Goal: Transaction & Acquisition: Purchase product/service

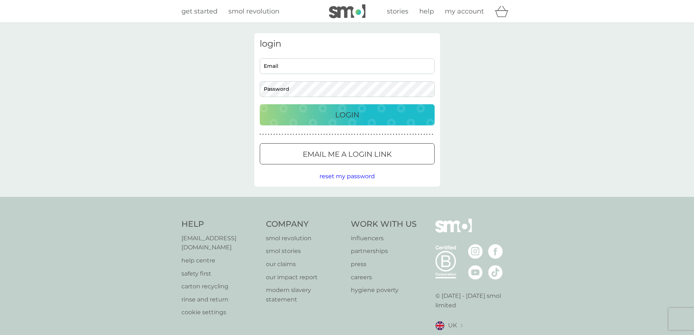
type input "n.h.bravery@gmail.com"
click at [362, 114] on div "Login" at bounding box center [347, 115] width 160 height 12
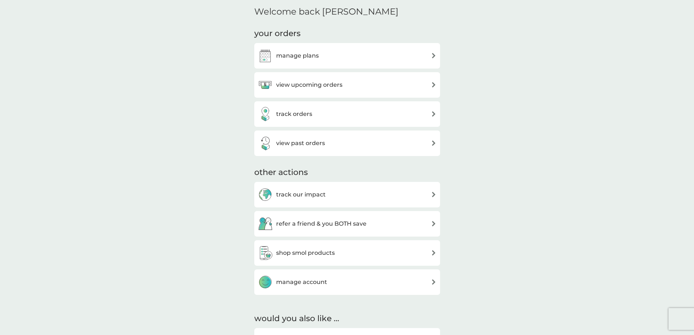
scroll to position [219, 0]
click at [357, 87] on div "view upcoming orders" at bounding box center [347, 84] width 178 height 15
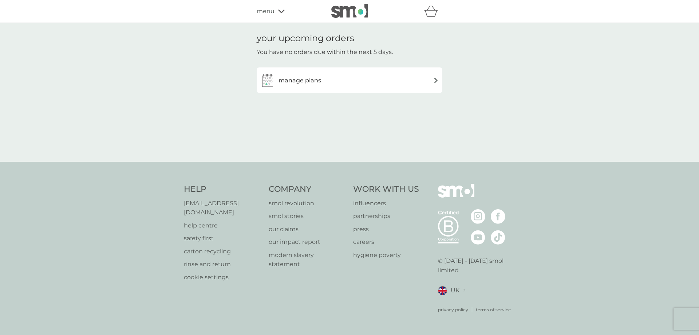
click at [404, 80] on div "manage plans" at bounding box center [349, 80] width 178 height 15
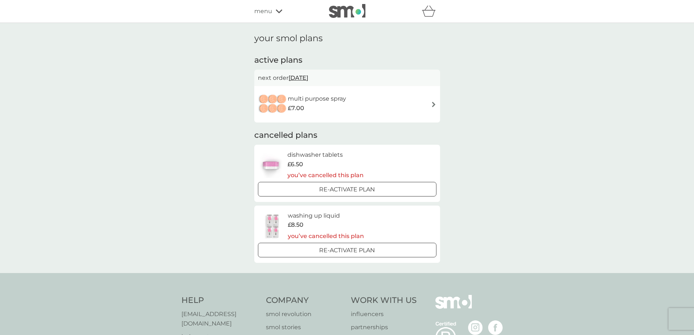
click at [263, 9] on span "menu" at bounding box center [263, 11] width 18 height 9
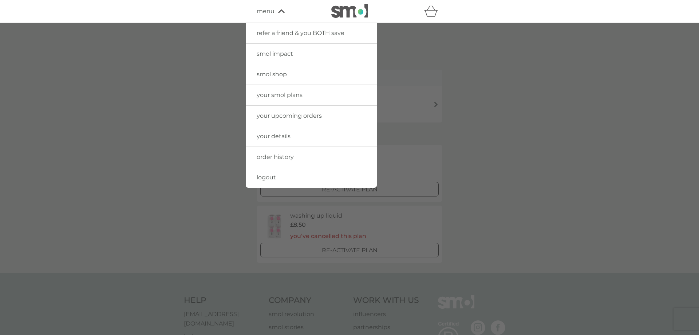
click at [284, 74] on span "smol shop" at bounding box center [272, 74] width 30 height 7
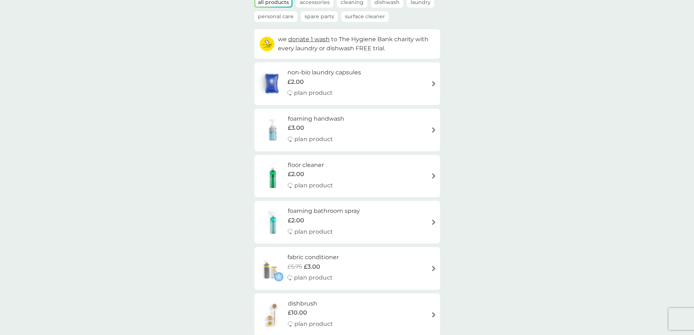
scroll to position [73, 0]
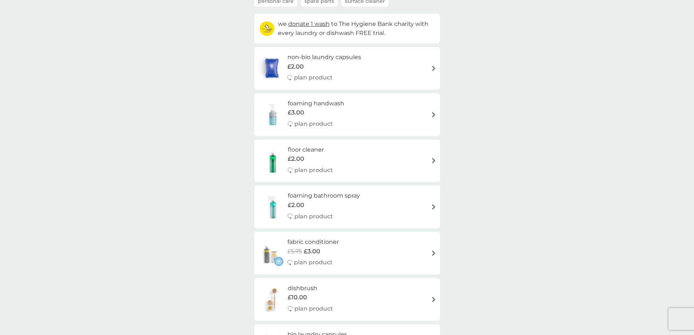
click at [389, 112] on div "foaming handwash £3.00 plan product" at bounding box center [347, 115] width 178 height 32
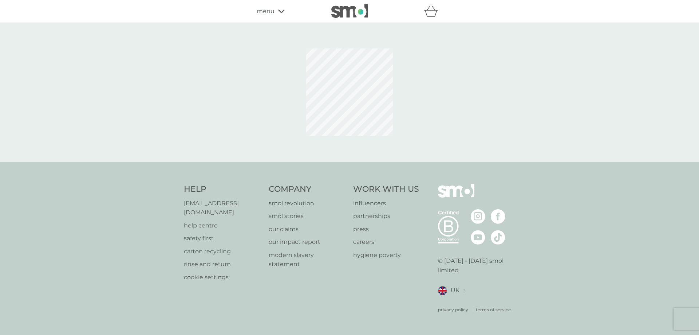
select select "119"
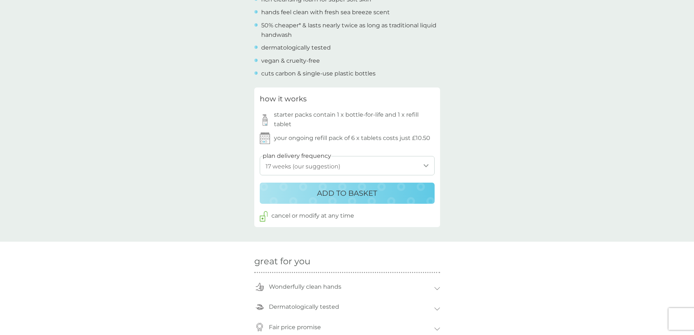
scroll to position [328, 0]
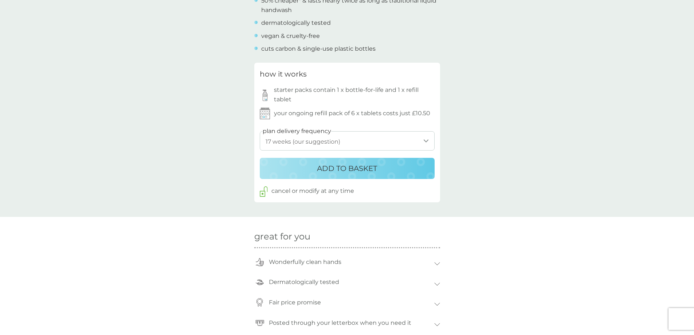
click at [370, 167] on p "ADD TO BASKET" at bounding box center [347, 168] width 60 height 12
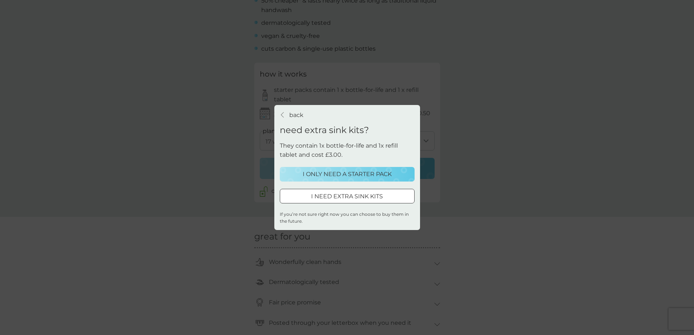
click at [367, 176] on p "I ONLY NEED A STARTER PACK" at bounding box center [347, 173] width 89 height 9
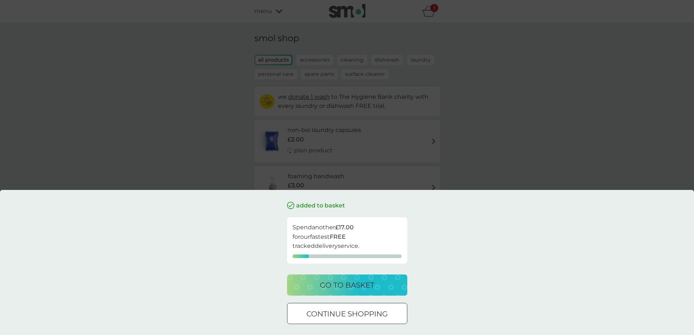
click at [354, 305] on button "continue shopping" at bounding box center [347, 313] width 120 height 21
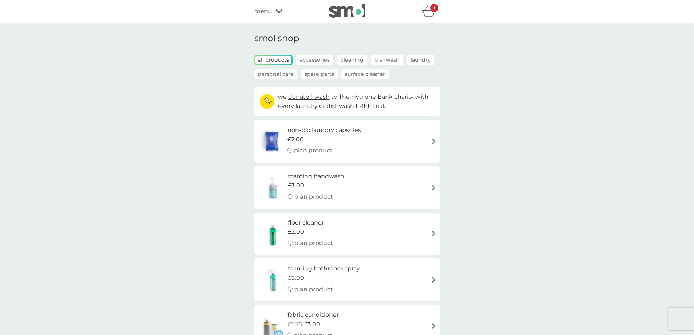
click at [347, 227] on div "floor cleaner £2.00 plan product" at bounding box center [347, 234] width 178 height 32
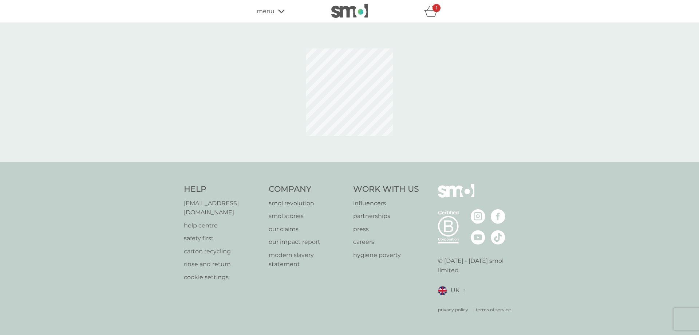
select select "84"
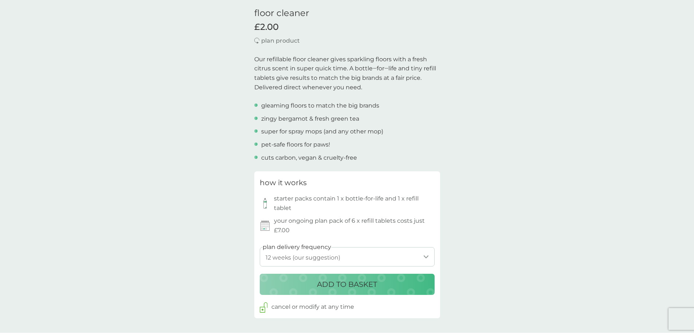
scroll to position [255, 0]
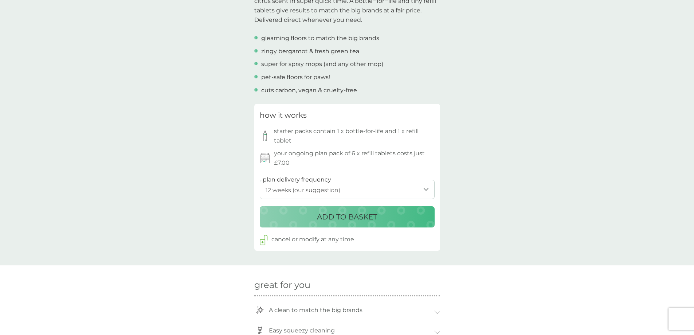
click at [349, 218] on p "ADD TO BASKET" at bounding box center [347, 217] width 60 height 12
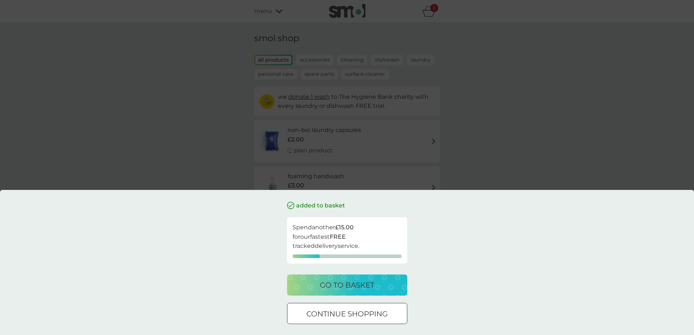
click at [336, 307] on button "continue shopping" at bounding box center [347, 313] width 120 height 21
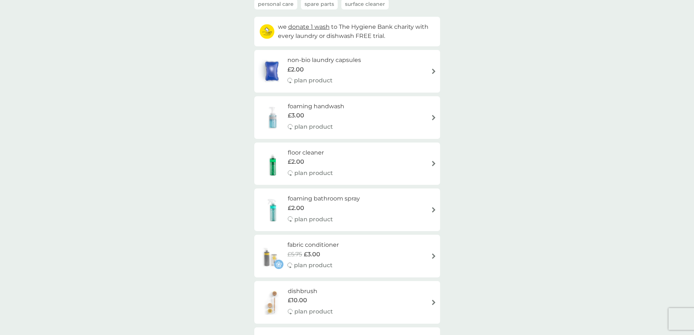
scroll to position [73, 0]
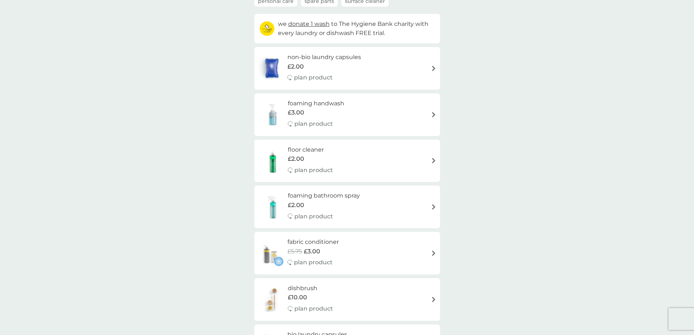
click at [352, 212] on div "plan product" at bounding box center [324, 216] width 72 height 9
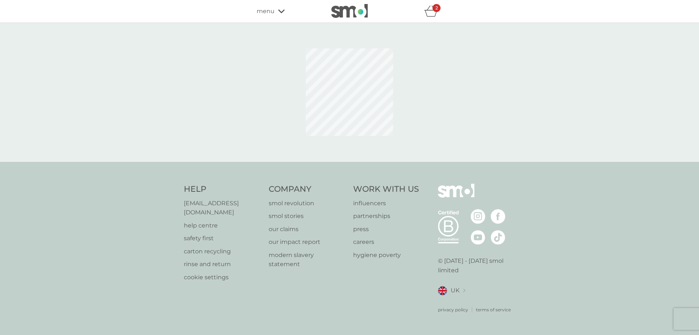
select select "182"
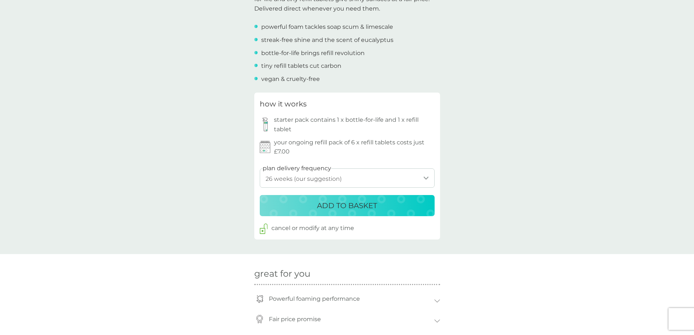
scroll to position [291, 0]
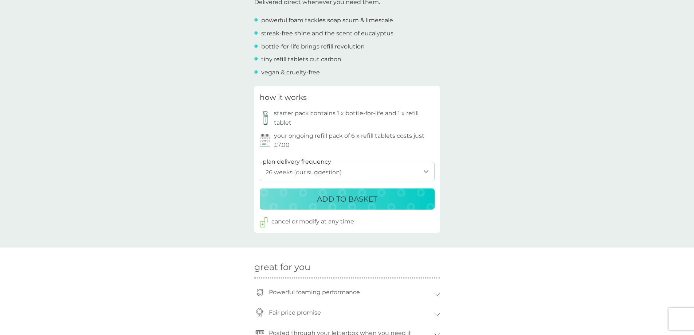
click at [349, 199] on p "ADD TO BASKET" at bounding box center [347, 199] width 60 height 12
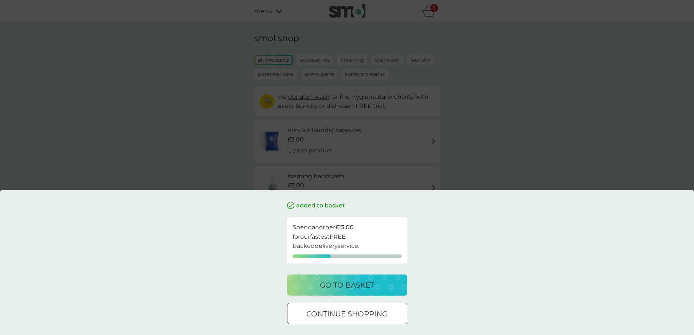
click at [350, 309] on p "continue shopping" at bounding box center [346, 314] width 81 height 12
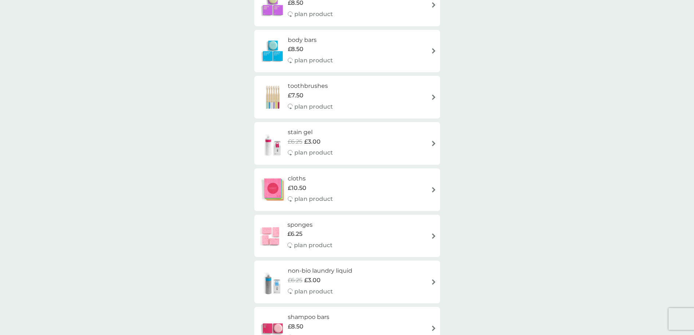
scroll to position [656, 0]
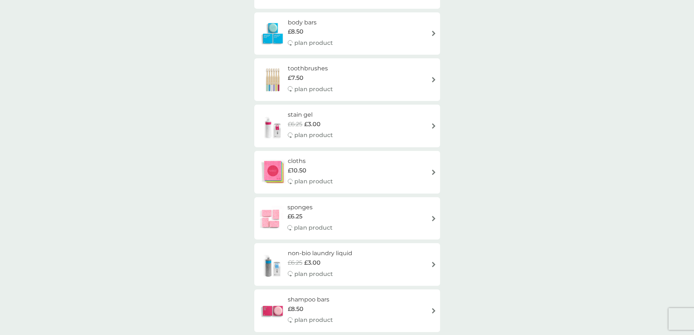
click at [351, 132] on div "stain gel £6.25 £3.00 plan product" at bounding box center [347, 126] width 178 height 32
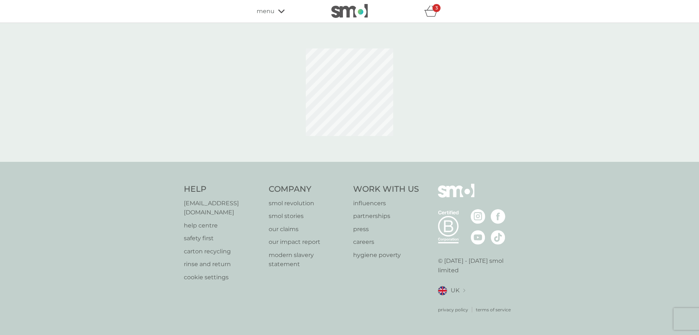
select select "182"
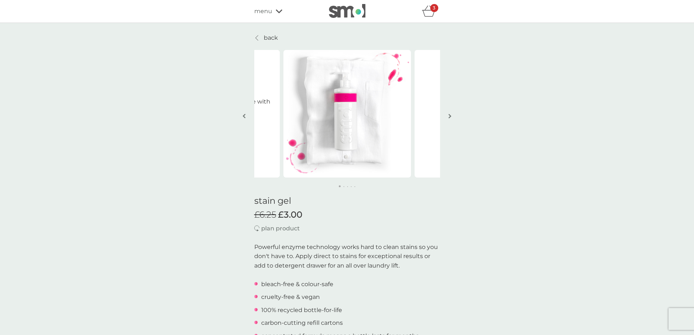
click at [274, 36] on p "back" at bounding box center [271, 37] width 14 height 9
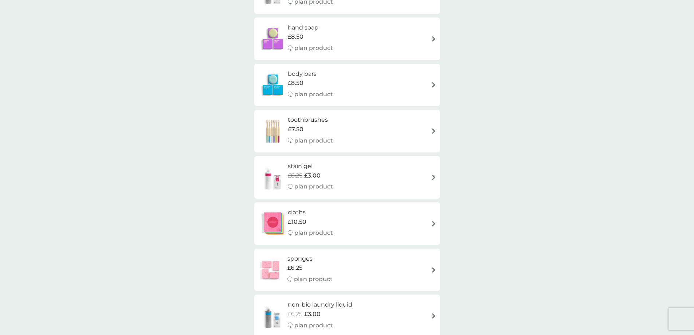
scroll to position [619, 0]
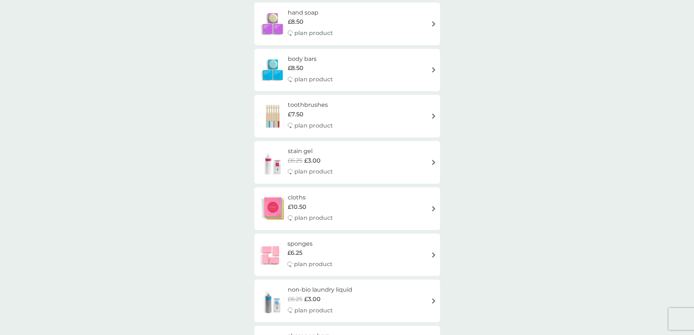
click at [374, 170] on div "stain gel £6.25 £3.00 plan product" at bounding box center [347, 162] width 178 height 32
select select "182"
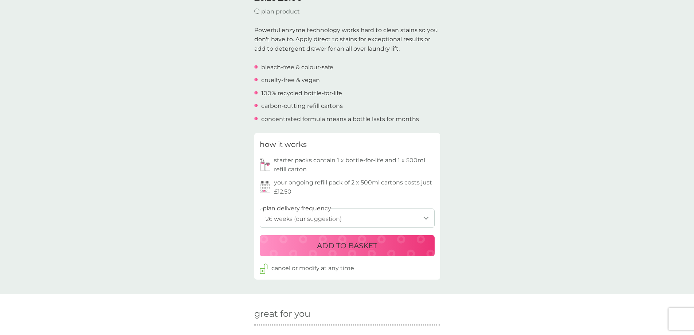
scroll to position [219, 0]
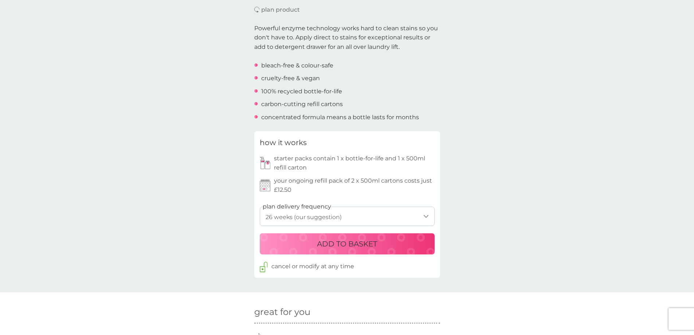
click at [350, 245] on p "ADD TO BASKET" at bounding box center [347, 244] width 60 height 12
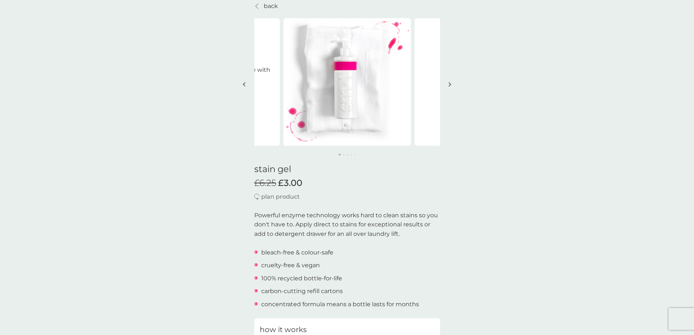
scroll to position [0, 0]
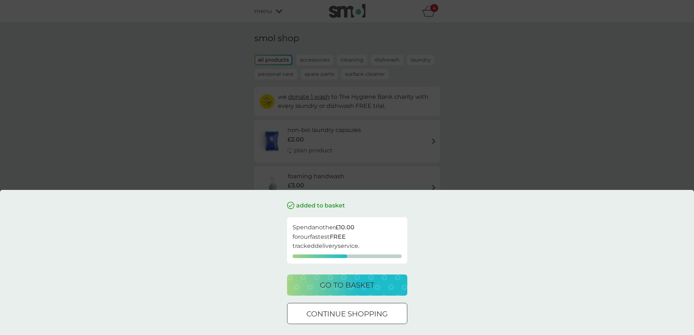
click at [380, 287] on div "go to basket" at bounding box center [347, 285] width 106 height 12
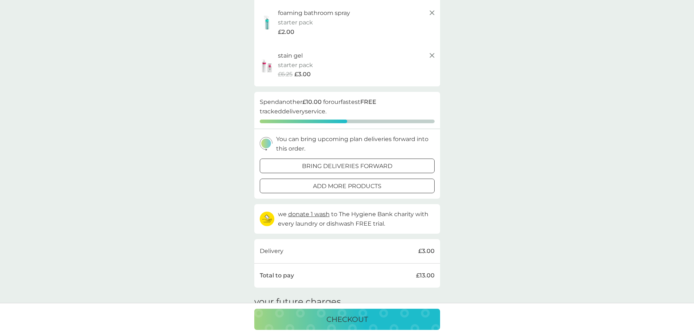
scroll to position [146, 0]
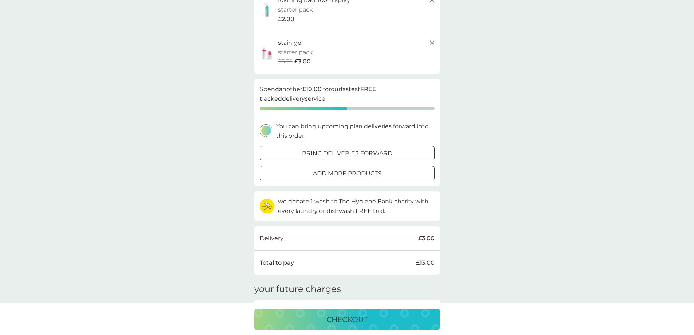
click at [374, 319] on div "checkout" at bounding box center [347, 319] width 171 height 12
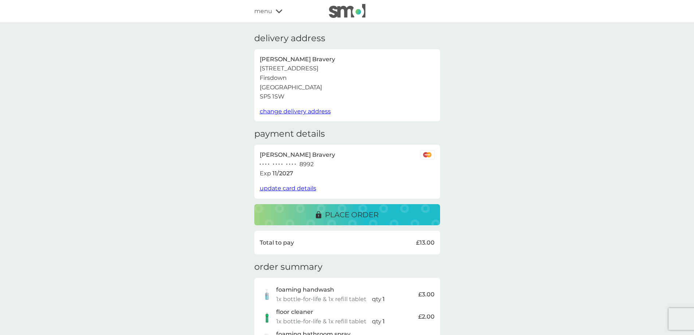
click at [351, 212] on p "place order" at bounding box center [352, 215] width 54 height 12
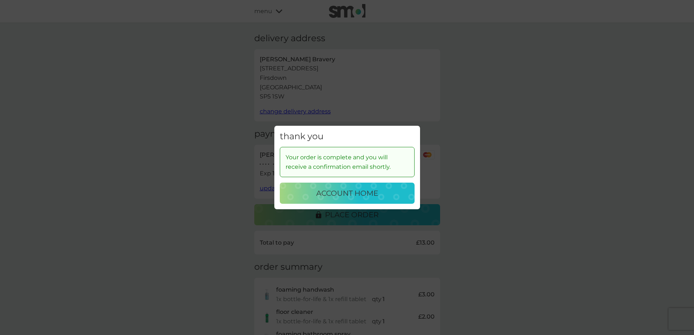
click at [369, 192] on p "account home" at bounding box center [347, 193] width 62 height 12
